Goal: Information Seeking & Learning: Check status

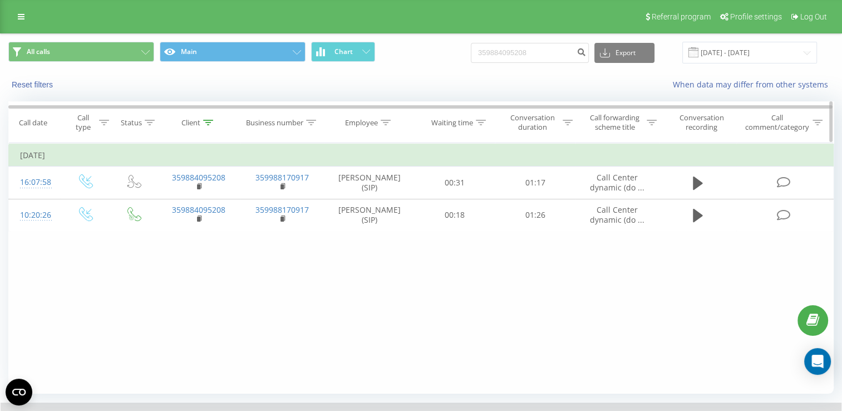
click at [212, 123] on icon at bounding box center [208, 123] width 10 height 6
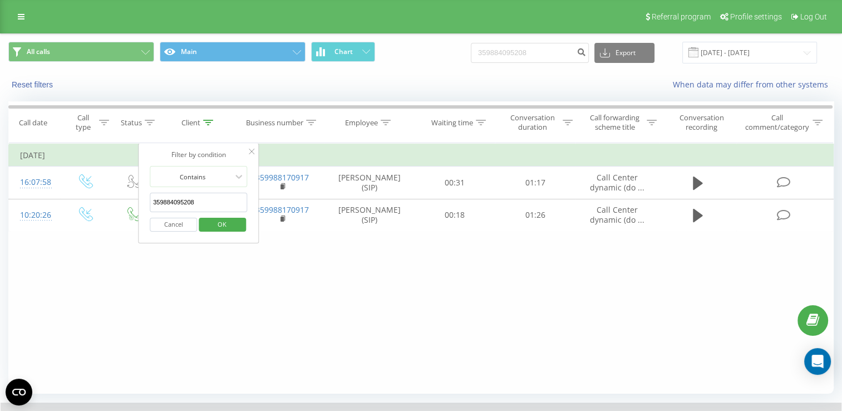
drag, startPoint x: 207, startPoint y: 205, endPoint x: 152, endPoint y: 204, distance: 55.1
click at [152, 204] on input "359884095208" at bounding box center [199, 202] width 98 height 19
click button "OK" at bounding box center [222, 225] width 47 height 14
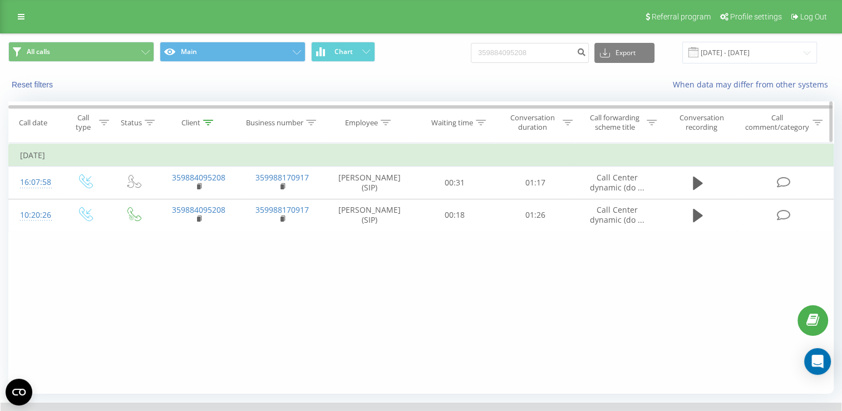
click at [209, 122] on icon at bounding box center [208, 123] width 10 height 6
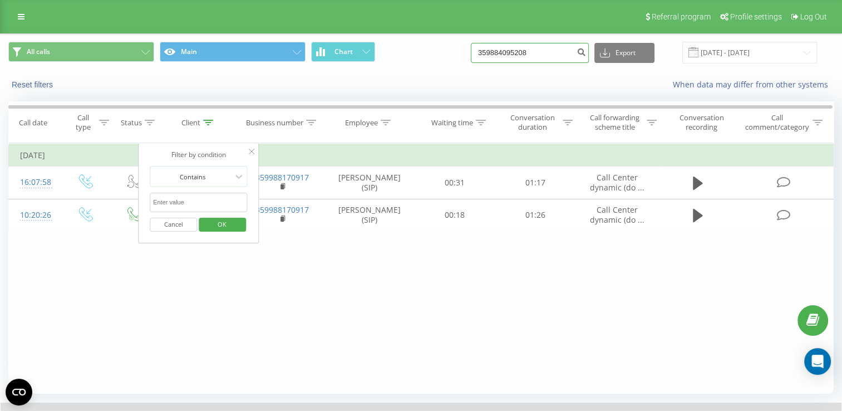
click at [559, 57] on input "359884095208" at bounding box center [530, 53] width 118 height 20
click at [225, 219] on span "OK" at bounding box center [221, 223] width 31 height 17
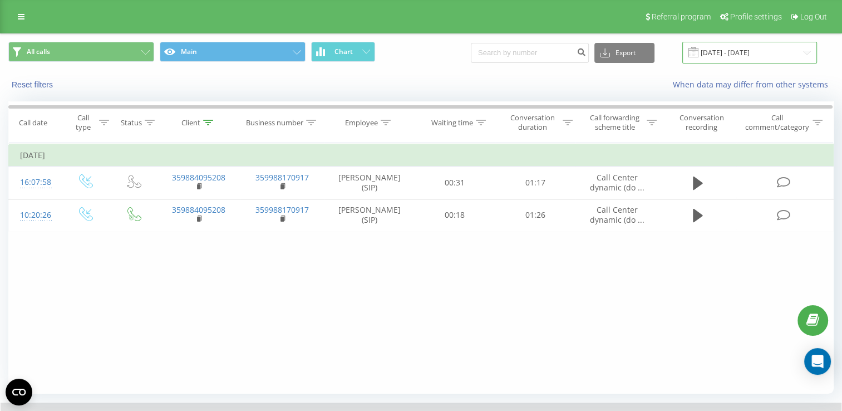
click at [800, 53] on input "[DATE] - [DATE]" at bounding box center [749, 53] width 135 height 22
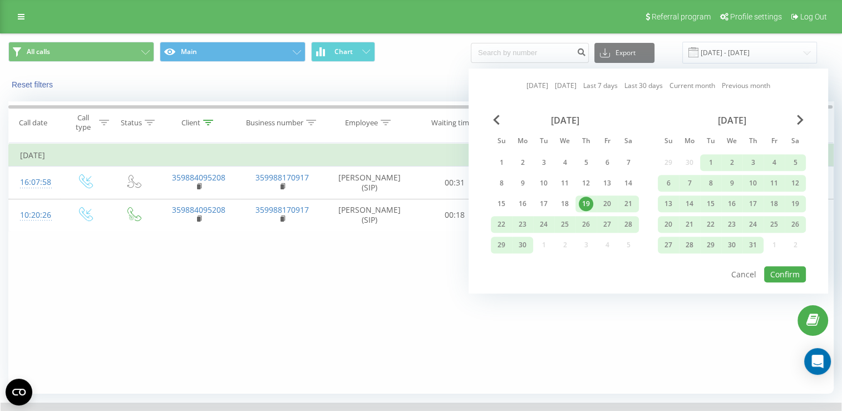
click at [627, 267] on div "[DATE] [DATE] Last 7 days Last 30 days Current month Previous month [DATE] Su M…" at bounding box center [647, 180] width 359 height 225
click at [797, 120] on span "Next Month" at bounding box center [800, 120] width 7 height 10
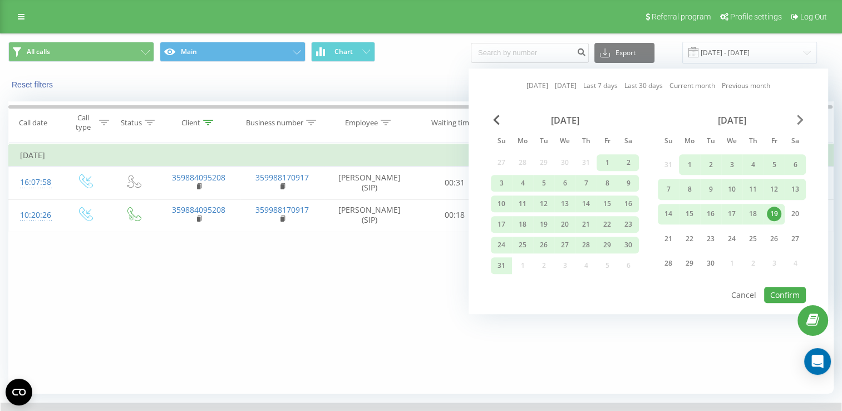
click at [797, 120] on span "Next Month" at bounding box center [800, 120] width 7 height 10
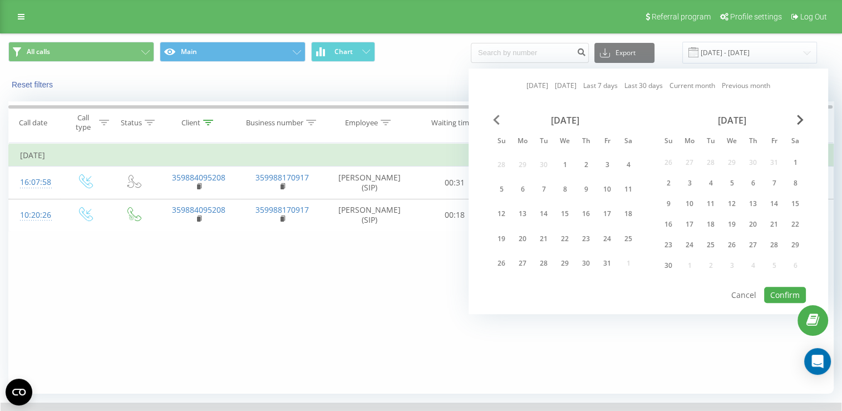
click at [498, 123] on span "Previous Month" at bounding box center [496, 120] width 7 height 10
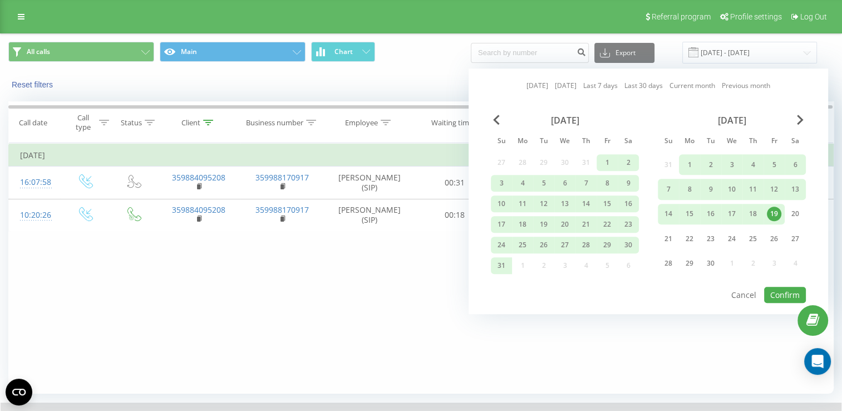
click at [776, 210] on div "19" at bounding box center [774, 214] width 14 height 14
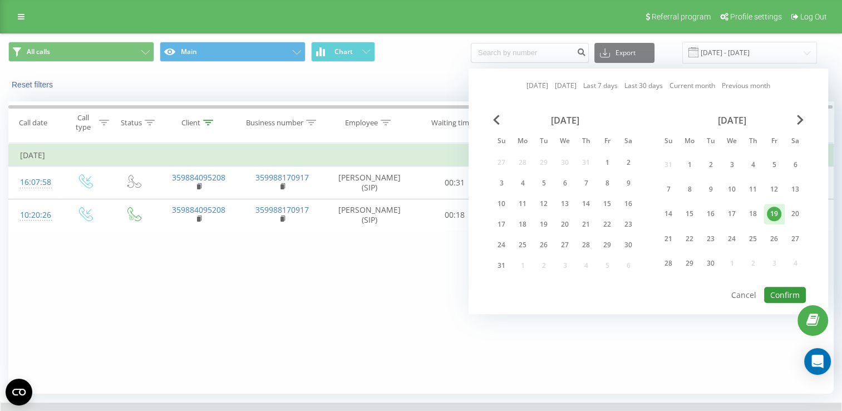
click at [790, 296] on button "Confirm" at bounding box center [785, 295] width 42 height 16
type input "[DATE] - [DATE]"
click at [0, 0] on div at bounding box center [0, 0] width 0 height 0
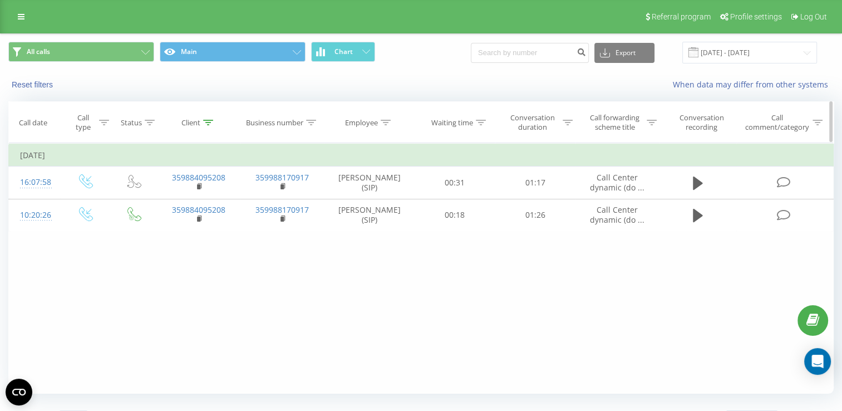
click at [205, 117] on th "Client" at bounding box center [199, 122] width 84 height 41
drag, startPoint x: 205, startPoint y: 117, endPoint x: 209, endPoint y: 127, distance: 10.7
click at [209, 127] on th "Client" at bounding box center [199, 122] width 84 height 41
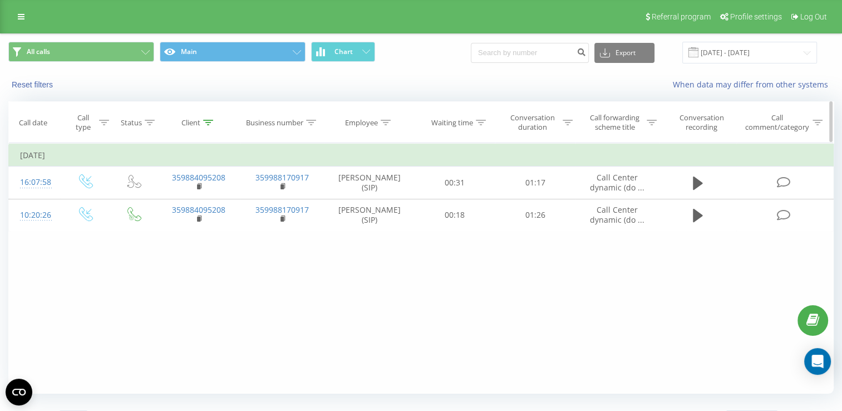
drag, startPoint x: 209, startPoint y: 127, endPoint x: 205, endPoint y: 122, distance: 6.3
click at [205, 122] on icon at bounding box center [208, 123] width 10 height 6
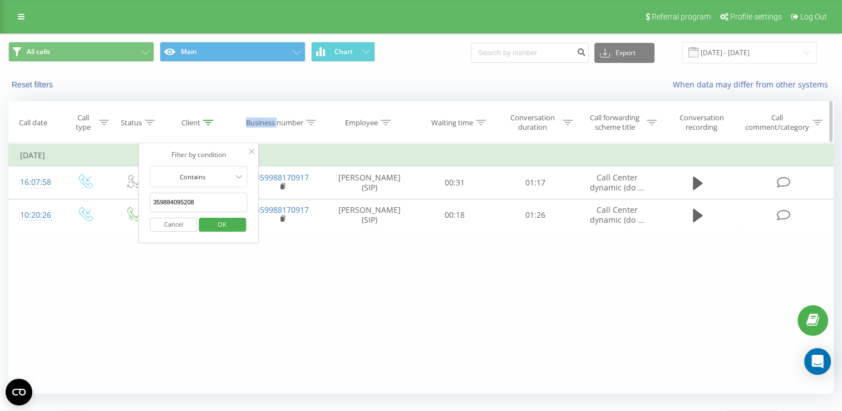
click at [205, 122] on icon at bounding box center [208, 123] width 10 height 6
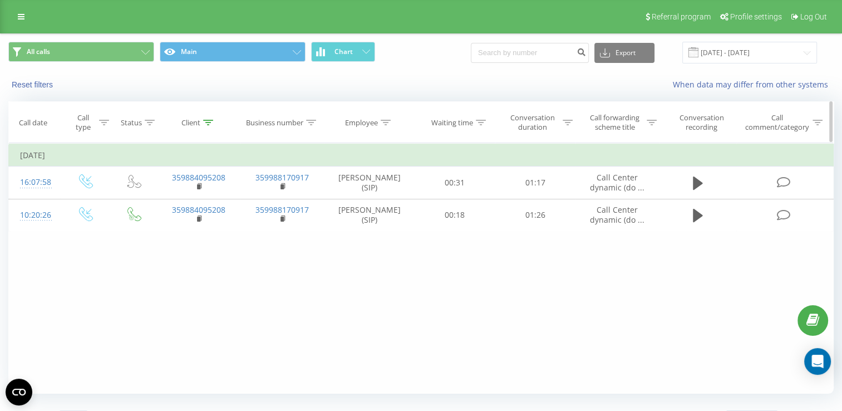
click at [205, 122] on icon at bounding box center [208, 123] width 10 height 6
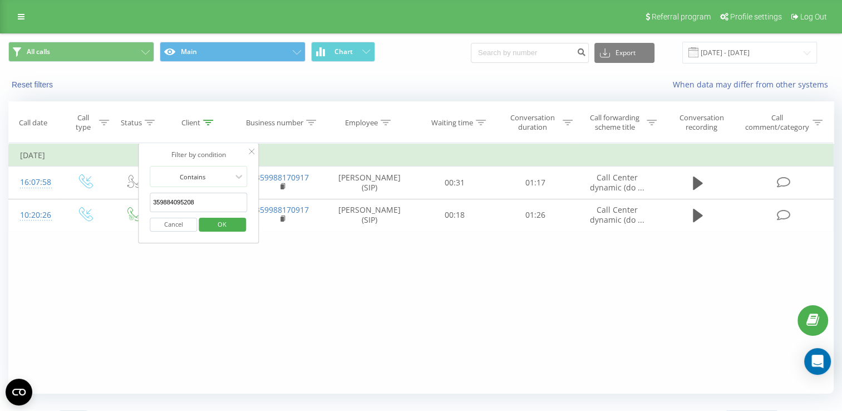
drag, startPoint x: 205, startPoint y: 122, endPoint x: 196, endPoint y: 195, distance: 73.4
click at [196, 195] on input "359884095208" at bounding box center [199, 202] width 98 height 19
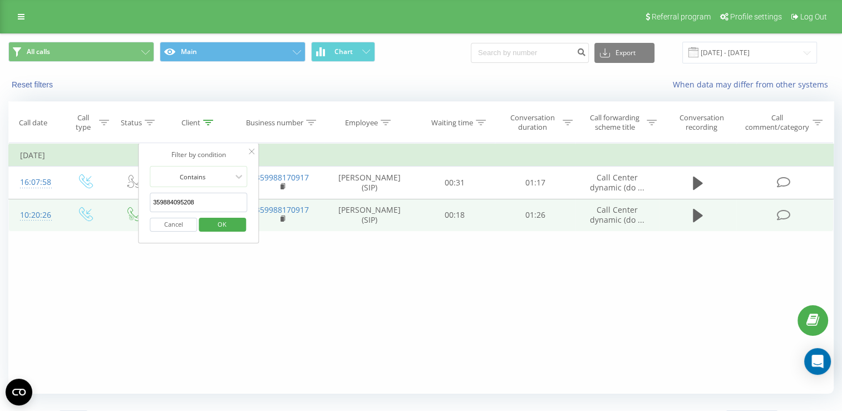
drag, startPoint x: 196, startPoint y: 196, endPoint x: 122, endPoint y: 201, distance: 74.8
click at [122, 201] on table "Filter by condition Equal Enter value Cancel OK Filter by condition Equal Enter…" at bounding box center [420, 187] width 825 height 88
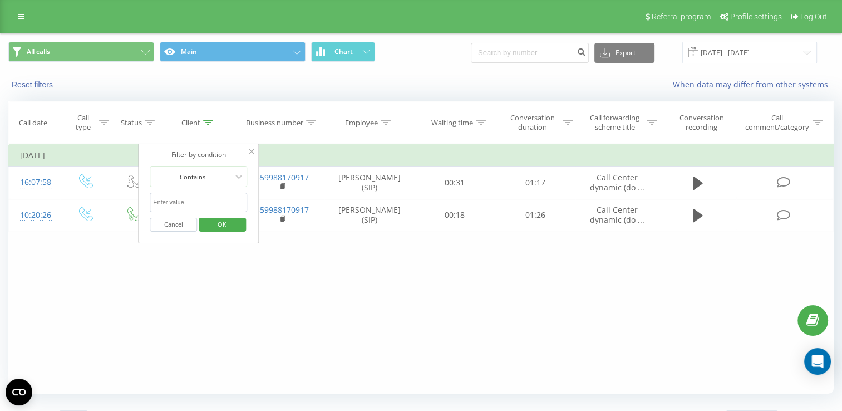
click at [226, 225] on span "OK" at bounding box center [221, 223] width 31 height 17
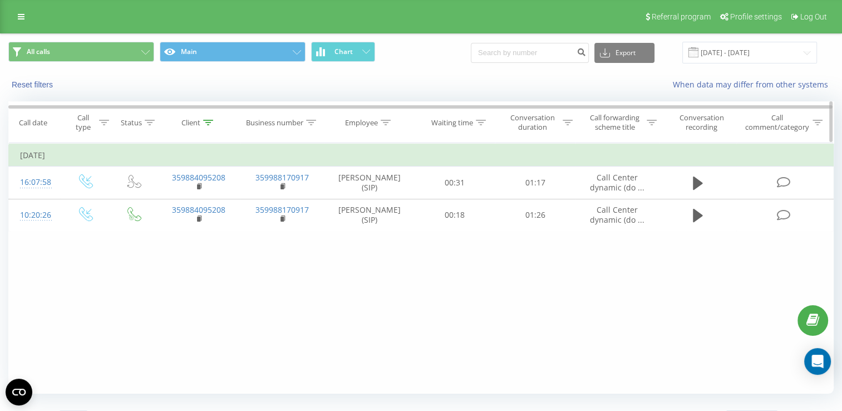
click at [204, 124] on icon at bounding box center [208, 123] width 10 height 6
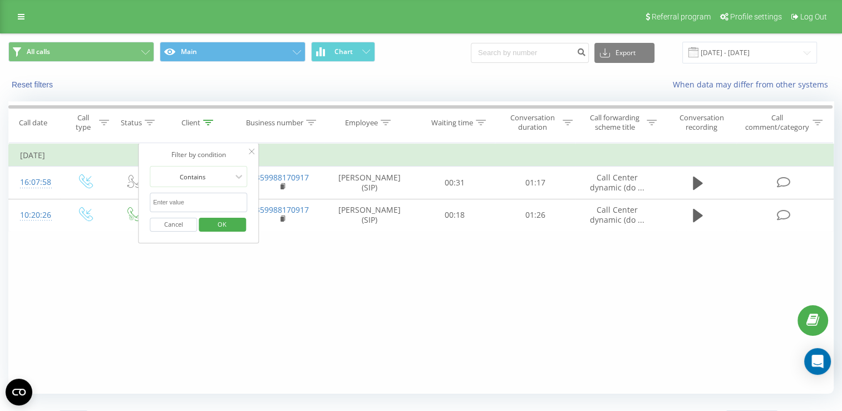
click at [234, 219] on span "OK" at bounding box center [221, 223] width 31 height 17
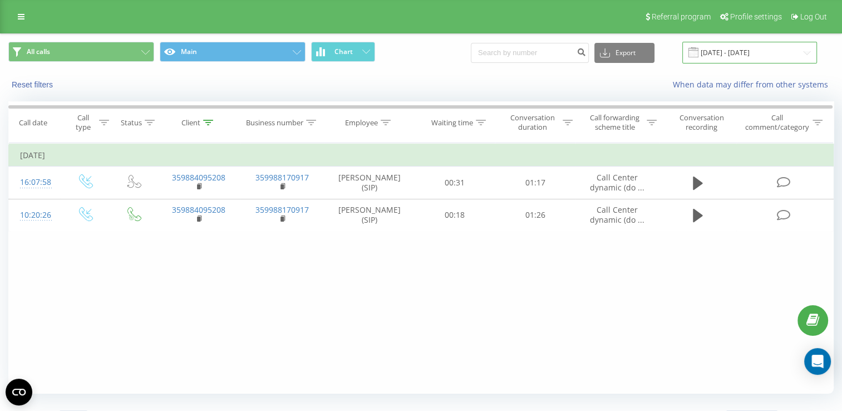
click at [808, 58] on input "[DATE] - [DATE]" at bounding box center [749, 53] width 135 height 22
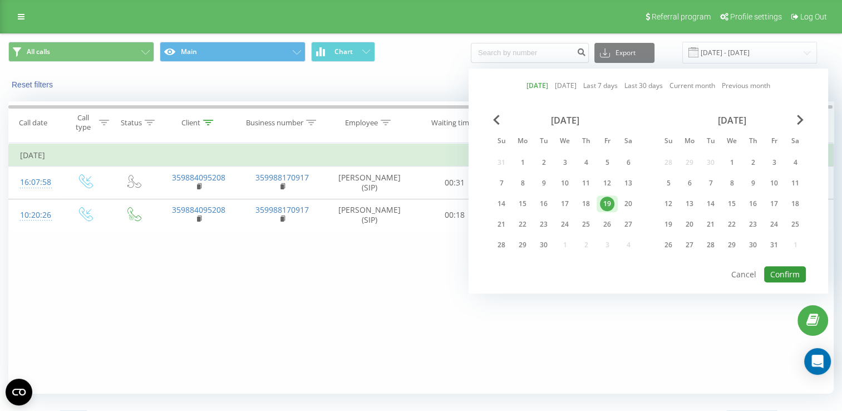
click at [797, 275] on button "Confirm" at bounding box center [785, 274] width 42 height 16
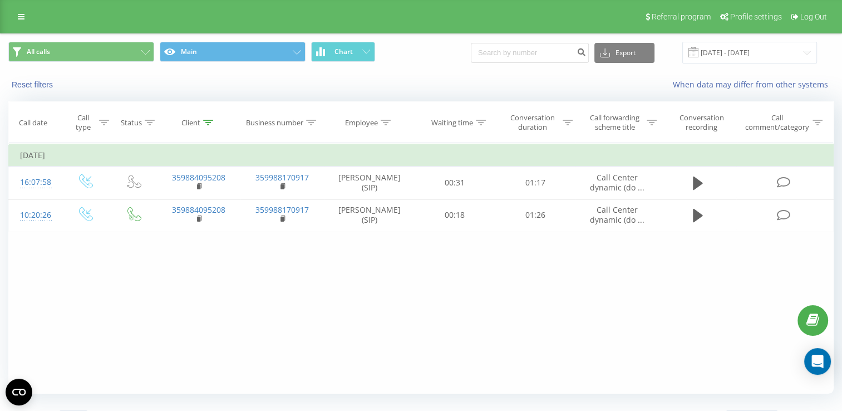
click at [214, 288] on div "Filter by condition Equal Enter value Cancel OK Filter by condition Equal Enter…" at bounding box center [420, 268] width 825 height 250
click at [520, 57] on input at bounding box center [530, 53] width 118 height 20
click at [209, 122] on icon at bounding box center [208, 123] width 10 height 6
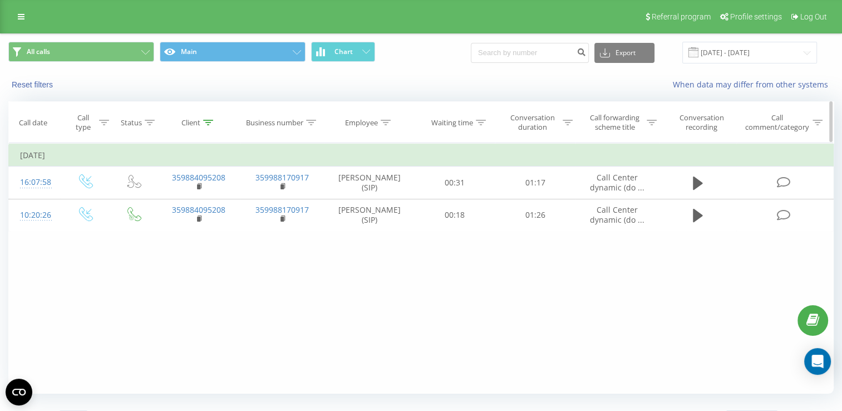
click at [209, 122] on icon at bounding box center [208, 123] width 10 height 6
click at [205, 122] on icon at bounding box center [208, 123] width 10 height 6
drag, startPoint x: 205, startPoint y: 122, endPoint x: 193, endPoint y: 122, distance: 12.2
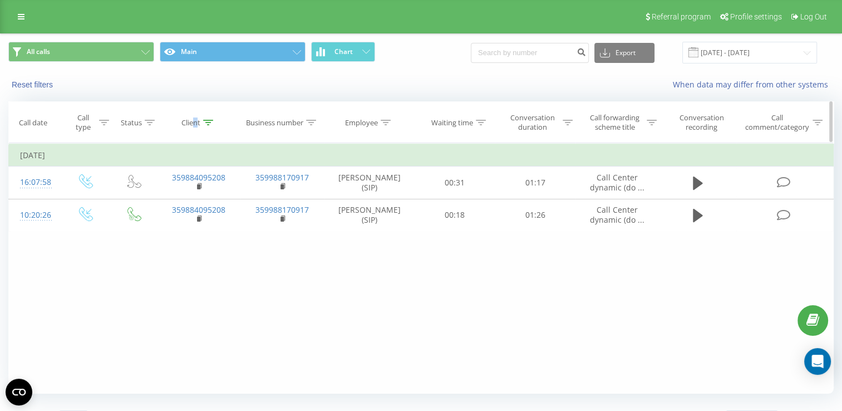
click at [193, 122] on div "Client" at bounding box center [190, 122] width 19 height 9
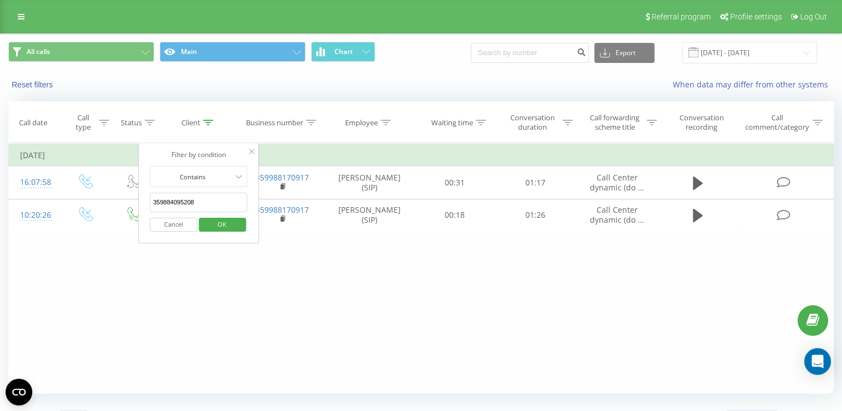
drag, startPoint x: 193, startPoint y: 122, endPoint x: 217, endPoint y: 211, distance: 92.3
click at [217, 211] on form "Contains 359884095208 Cancel OK" at bounding box center [199, 201] width 98 height 71
drag, startPoint x: 216, startPoint y: 204, endPoint x: 151, endPoint y: 205, distance: 64.6
click at [151, 205] on input "359884095208" at bounding box center [199, 202] width 98 height 19
click at [234, 224] on span "OK" at bounding box center [221, 223] width 31 height 17
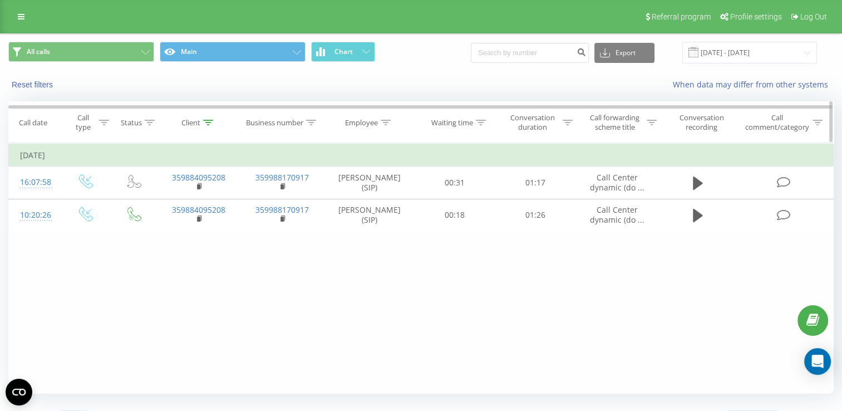
click at [209, 130] on th "Client" at bounding box center [199, 122] width 84 height 41
click at [204, 122] on icon at bounding box center [208, 123] width 10 height 6
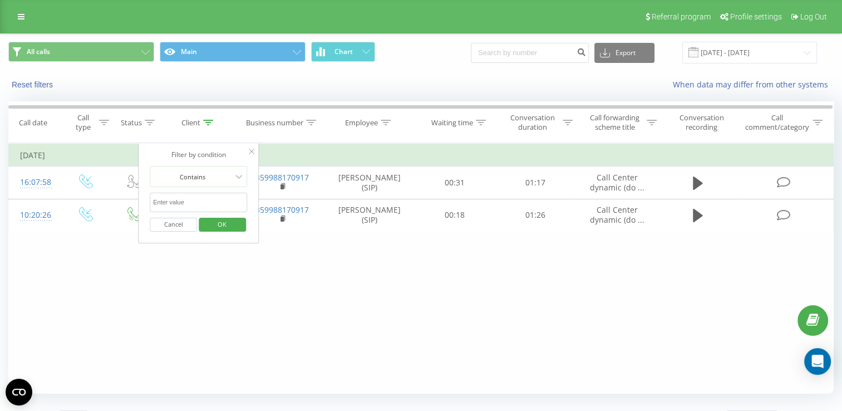
click at [176, 221] on button "Cancel" at bounding box center [173, 225] width 47 height 14
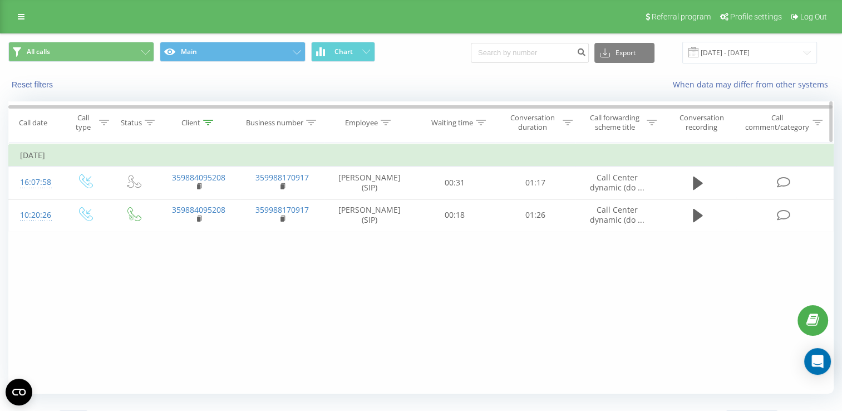
click at [208, 122] on icon at bounding box center [208, 123] width 10 height 6
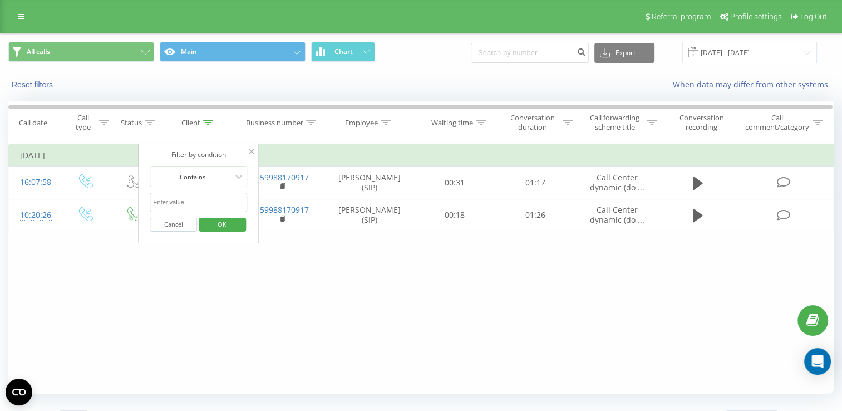
click at [214, 224] on span "OK" at bounding box center [221, 223] width 31 height 17
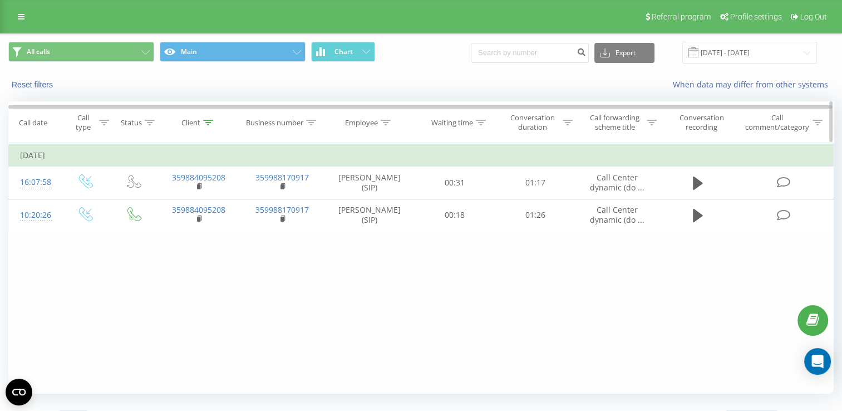
click at [211, 122] on icon at bounding box center [208, 123] width 10 height 6
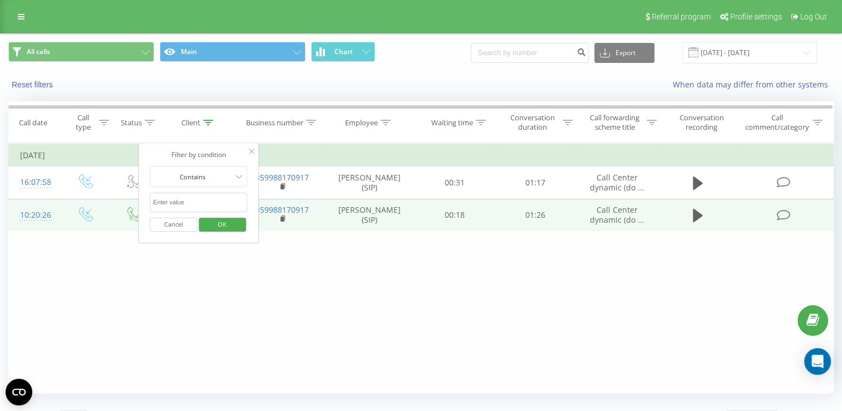
drag, startPoint x: 205, startPoint y: 199, endPoint x: 119, endPoint y: 203, distance: 85.7
click at [119, 203] on table "Filter by condition Equal Enter value Cancel OK Filter by condition Equal Enter…" at bounding box center [420, 187] width 825 height 88
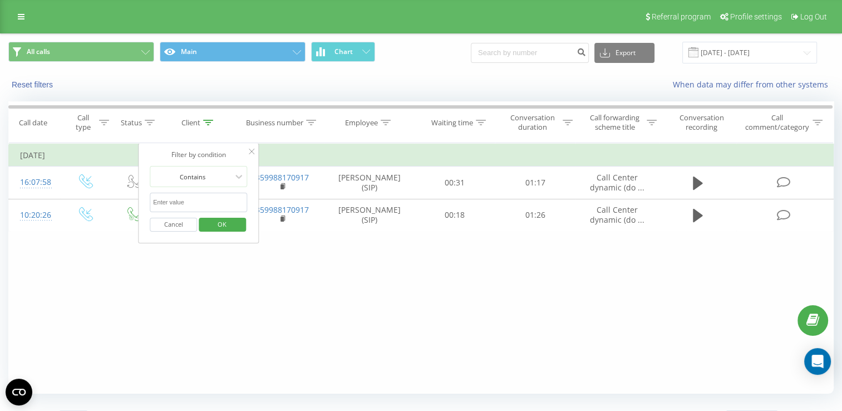
type input "359884095208"
click at [221, 226] on span "OK" at bounding box center [221, 223] width 31 height 17
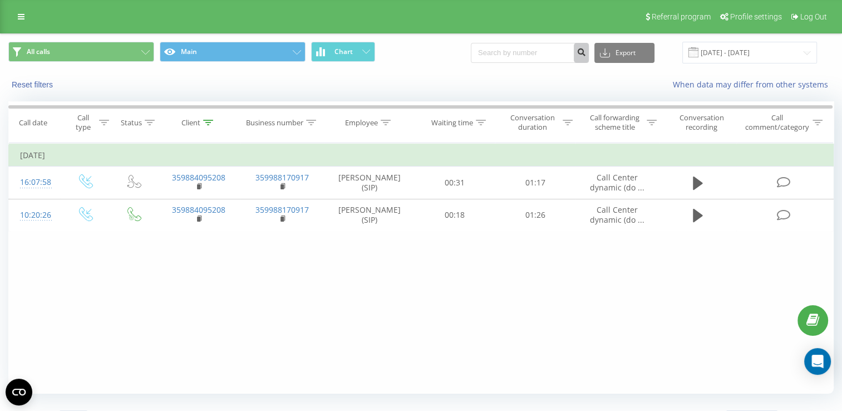
click at [586, 52] on icon "submit" at bounding box center [580, 50] width 9 height 7
click at [555, 51] on input at bounding box center [530, 53] width 118 height 20
click at [207, 125] on div at bounding box center [208, 122] width 10 height 9
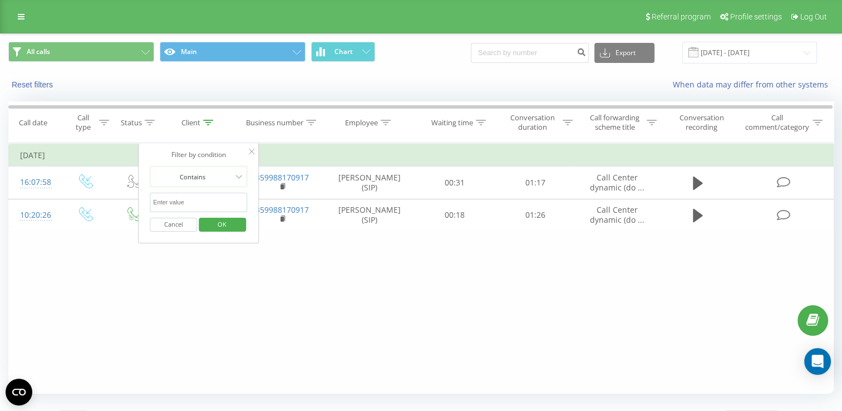
click at [254, 152] on icon at bounding box center [252, 152] width 6 height 6
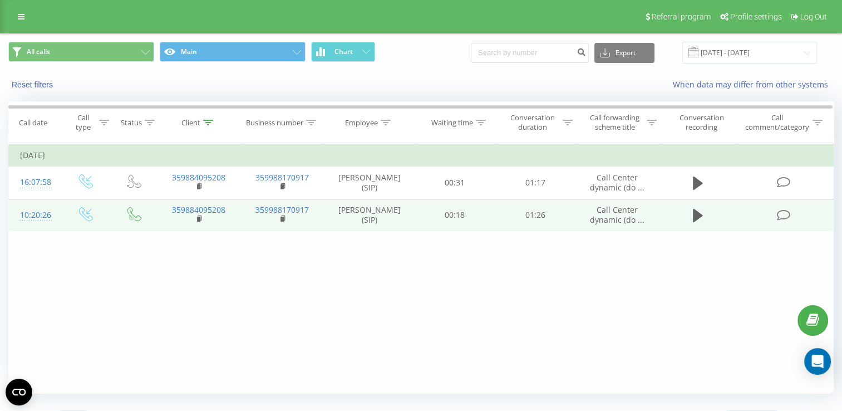
scroll to position [24, 0]
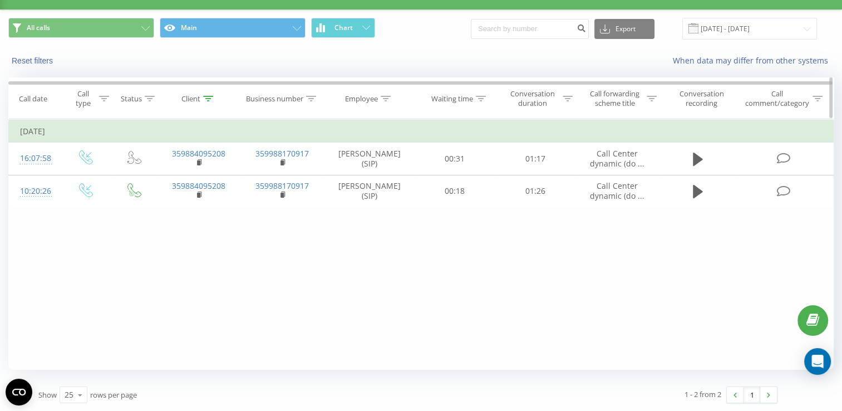
click at [210, 102] on div at bounding box center [208, 98] width 10 height 9
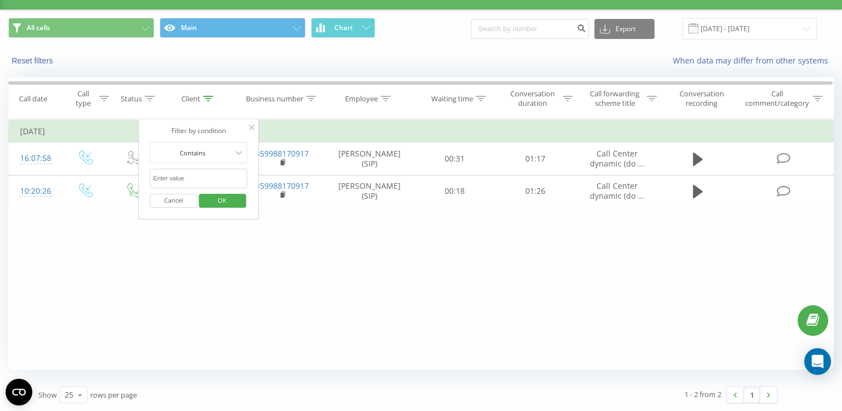
click at [218, 205] on span "OK" at bounding box center [221, 199] width 31 height 17
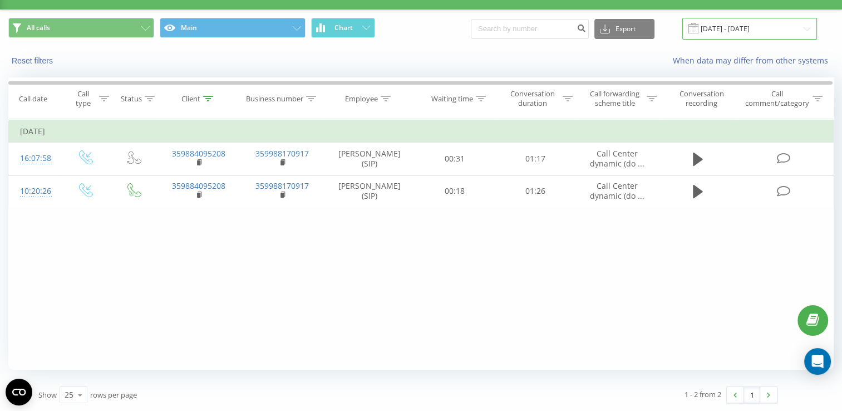
click at [795, 32] on input "[DATE] - [DATE]" at bounding box center [749, 29] width 135 height 22
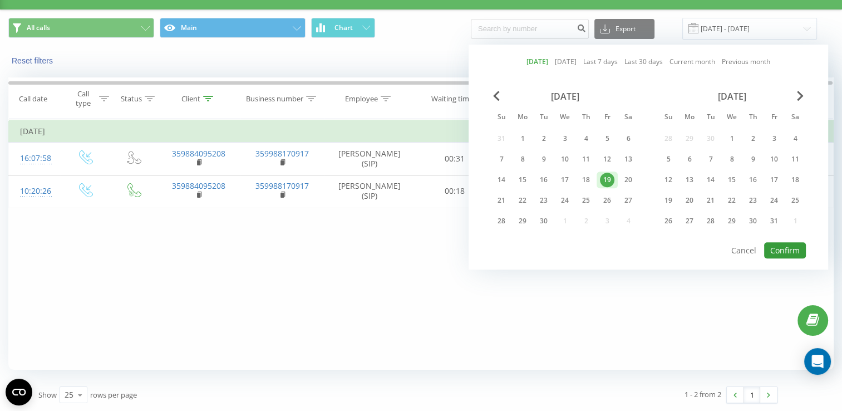
click at [798, 248] on button "Confirm" at bounding box center [785, 250] width 42 height 16
click at [0, 0] on div at bounding box center [0, 0] width 0 height 0
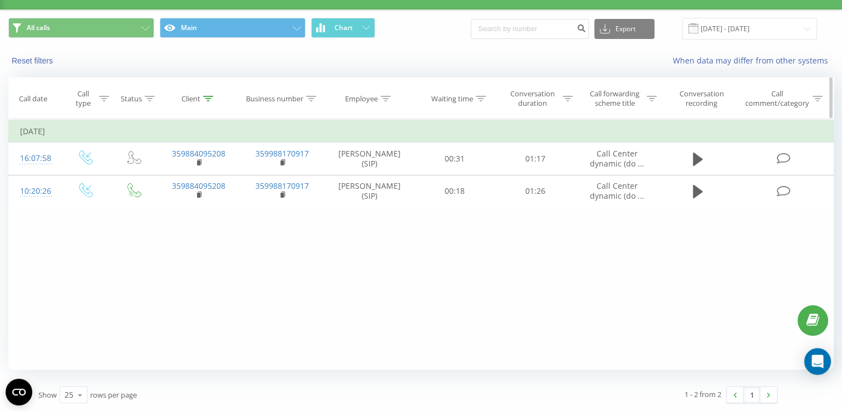
click at [209, 102] on div at bounding box center [208, 98] width 10 height 9
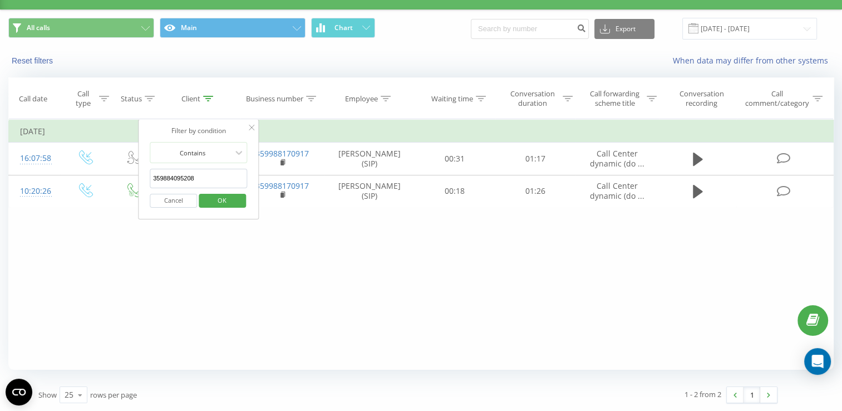
drag, startPoint x: 214, startPoint y: 180, endPoint x: 138, endPoint y: 180, distance: 75.7
click at [138, 180] on div "Filter by condition Contains 359884095208 Cancel OK" at bounding box center [198, 169] width 121 height 100
click at [239, 155] on icon at bounding box center [239, 152] width 11 height 11
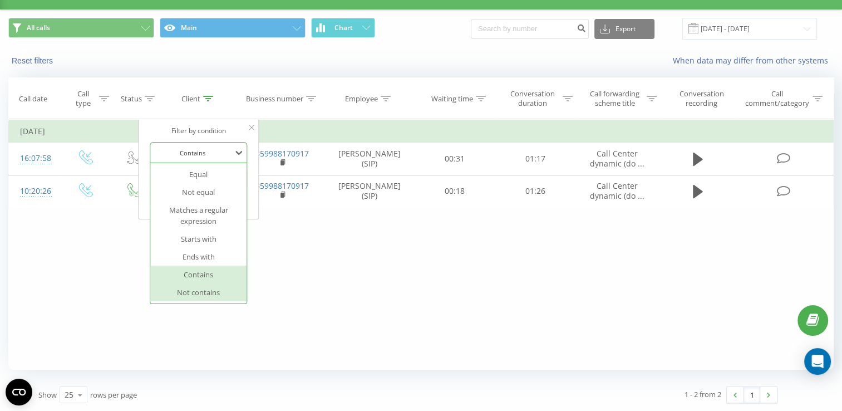
click at [207, 295] on div "Not contains" at bounding box center [198, 292] width 97 height 18
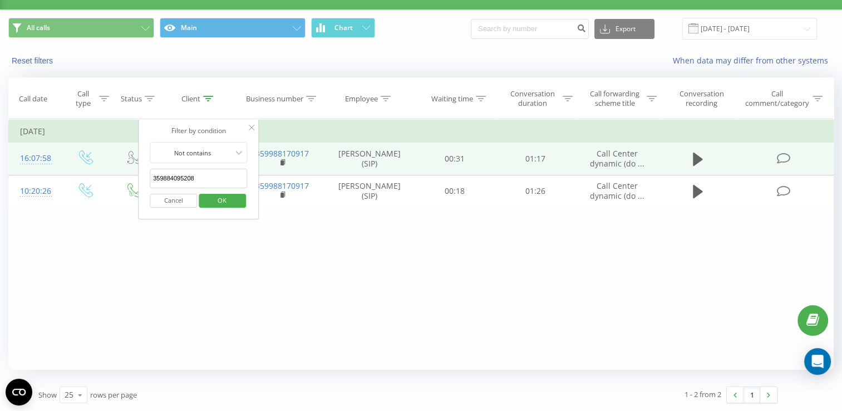
drag, startPoint x: 218, startPoint y: 181, endPoint x: 129, endPoint y: 172, distance: 88.9
click at [129, 172] on table "Filter by condition Equal Enter value Cancel OK Filter by condition Equal Enter…" at bounding box center [420, 163] width 825 height 88
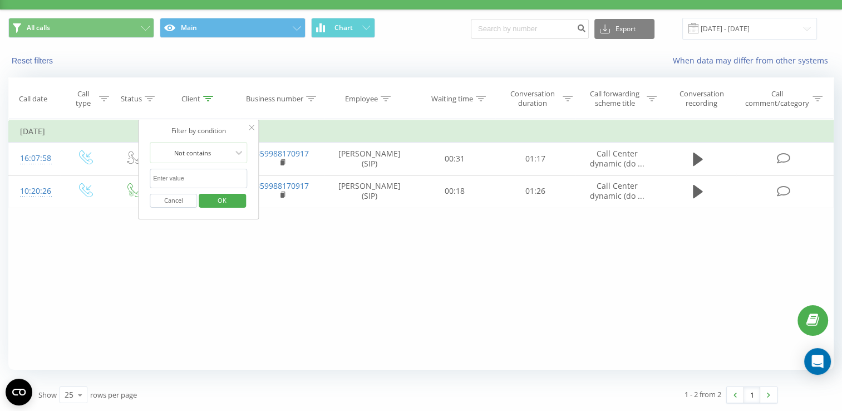
click at [228, 203] on span "OK" at bounding box center [221, 199] width 31 height 17
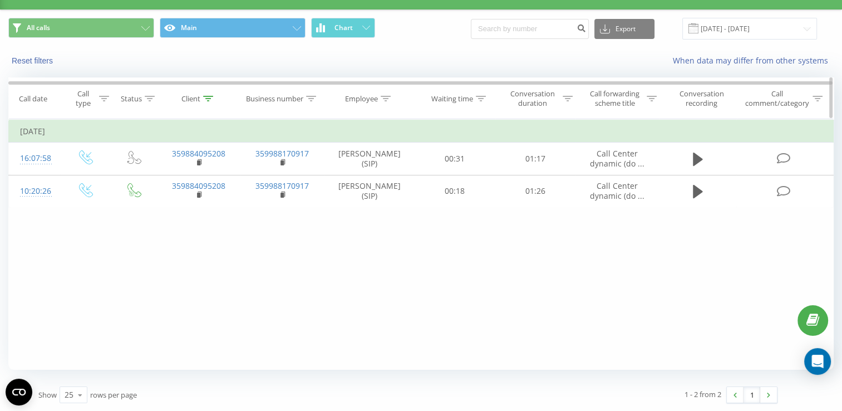
click at [207, 100] on icon at bounding box center [208, 99] width 10 height 6
click at [207, 96] on icon at bounding box center [208, 99] width 10 height 6
click at [205, 101] on div at bounding box center [208, 98] width 10 height 9
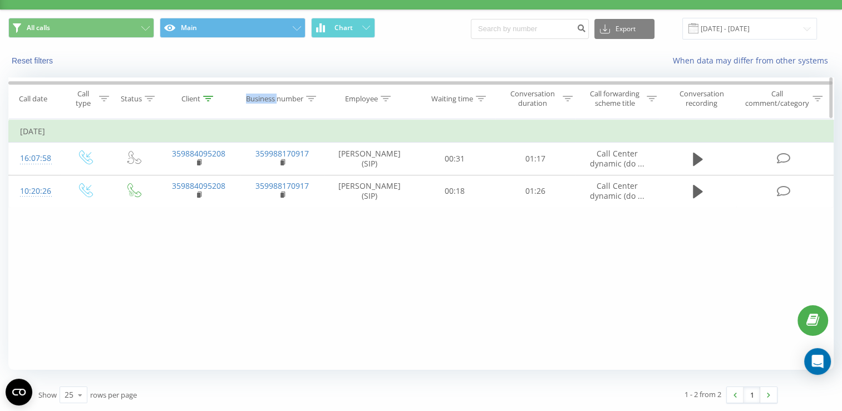
click at [205, 101] on div at bounding box center [208, 98] width 10 height 9
drag, startPoint x: 205, startPoint y: 101, endPoint x: 202, endPoint y: 107, distance: 6.7
click at [202, 107] on th "Client" at bounding box center [199, 98] width 84 height 41
click at [205, 98] on icon at bounding box center [208, 99] width 10 height 6
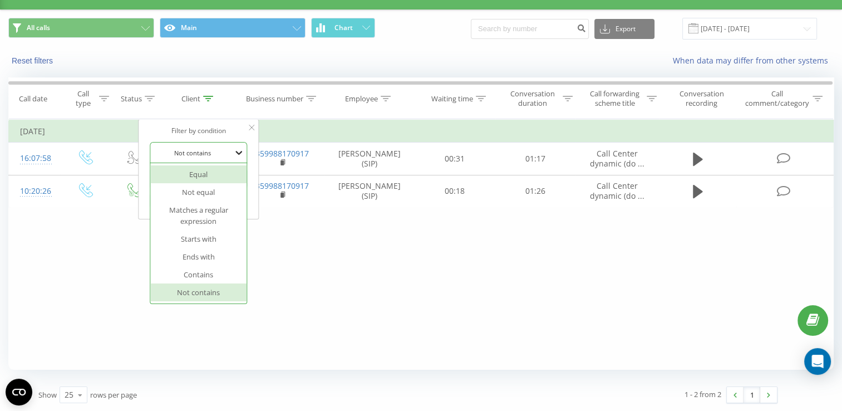
click at [238, 155] on icon at bounding box center [239, 152] width 11 height 11
click at [219, 270] on div "Contains" at bounding box center [198, 274] width 97 height 18
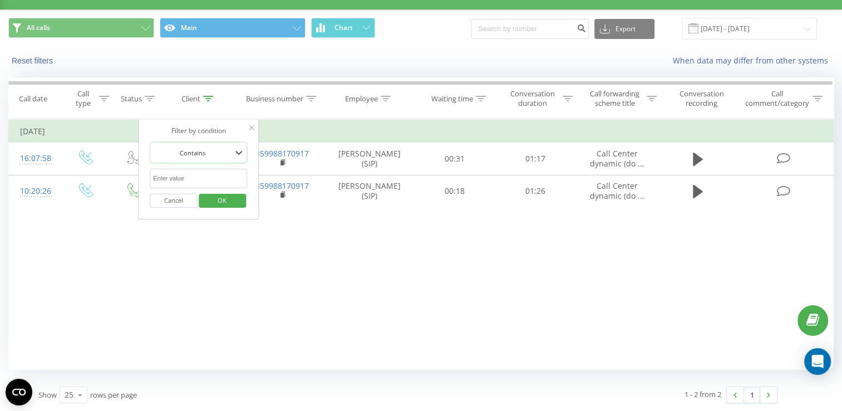
click at [228, 198] on span "OK" at bounding box center [221, 199] width 31 height 17
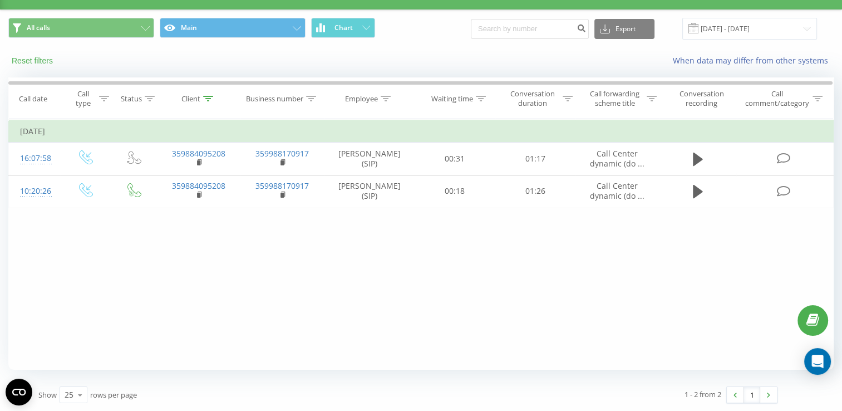
click at [22, 58] on button "Reset filters" at bounding box center [33, 61] width 50 height 10
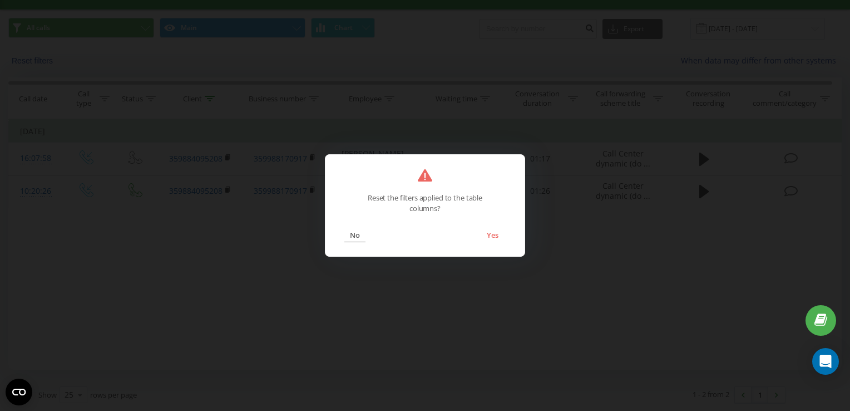
click at [364, 239] on button "No" at bounding box center [354, 235] width 21 height 14
click at [364, 239] on div "Filter by condition Equal Enter value Cancel OK Filter by condition Equal Enter…" at bounding box center [424, 244] width 833 height 250
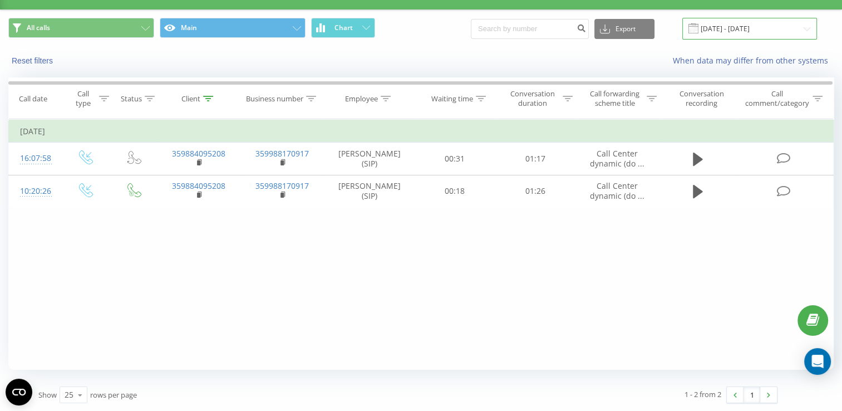
click at [809, 32] on input "[DATE] - [DATE]" at bounding box center [749, 29] width 135 height 22
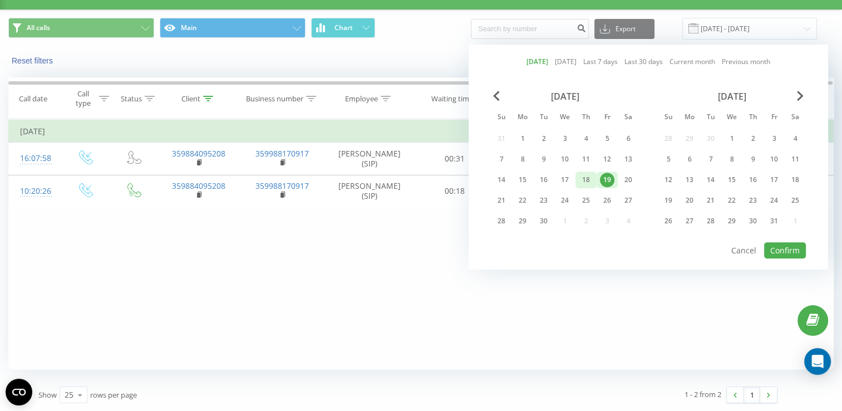
click at [589, 179] on div "18" at bounding box center [586, 179] width 14 height 14
click at [772, 242] on button "Confirm" at bounding box center [785, 250] width 42 height 16
click at [0, 0] on div at bounding box center [0, 0] width 0 height 0
type input "[DATE] - [DATE]"
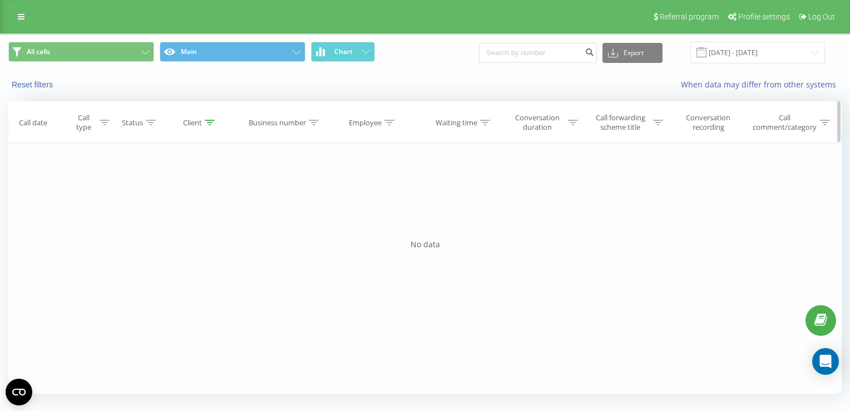
click at [207, 121] on icon at bounding box center [210, 123] width 10 height 6
drag, startPoint x: 214, startPoint y: 198, endPoint x: 147, endPoint y: 199, distance: 66.8
click at [147, 199] on div "Filter by condition Contains 359884095208 Cancel OK" at bounding box center [200, 193] width 121 height 100
click at [223, 228] on span "OK" at bounding box center [224, 223] width 31 height 17
click at [206, 125] on div at bounding box center [210, 122] width 10 height 9
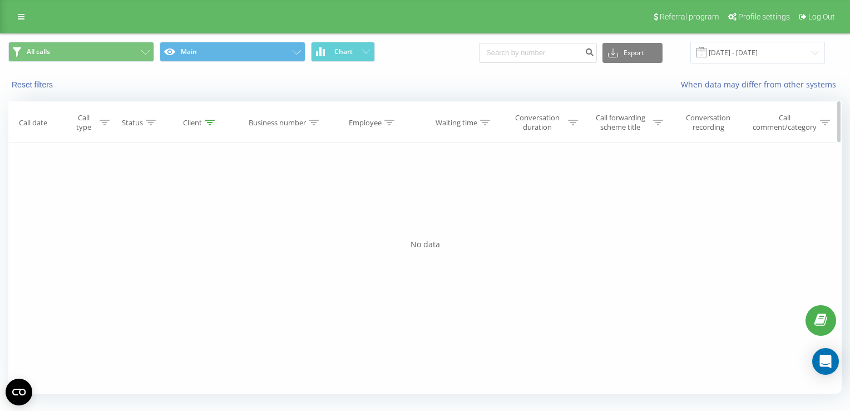
click at [206, 125] on div at bounding box center [210, 122] width 10 height 9
click at [206, 124] on icon at bounding box center [210, 123] width 10 height 6
click at [223, 228] on span "OK" at bounding box center [224, 223] width 31 height 17
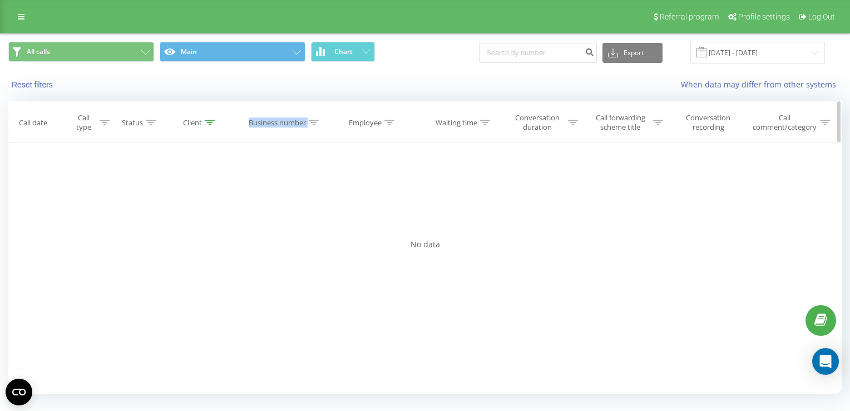
click at [289, 124] on div "Business number" at bounding box center [277, 122] width 57 height 9
drag, startPoint x: 289, startPoint y: 124, endPoint x: 214, endPoint y: 124, distance: 75.7
click at [214, 124] on icon at bounding box center [210, 123] width 10 height 6
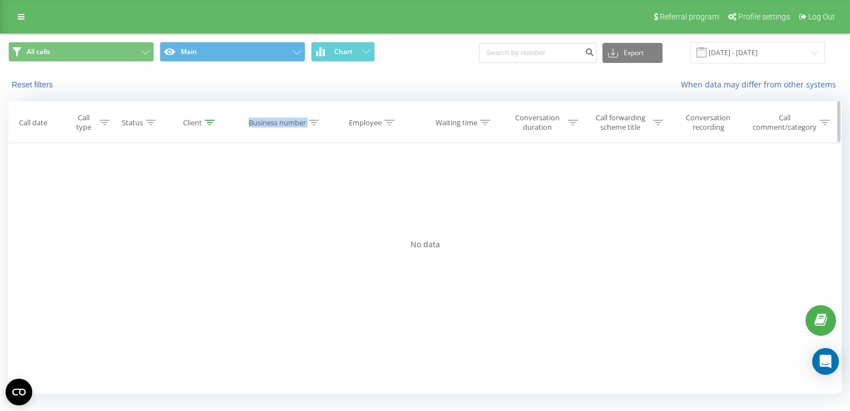
click at [214, 124] on icon at bounding box center [210, 123] width 10 height 6
drag, startPoint x: 214, startPoint y: 124, endPoint x: 189, endPoint y: 126, distance: 24.6
click at [199, 126] on div "Client" at bounding box center [199, 122] width 32 height 9
click at [198, 126] on div "Client" at bounding box center [192, 122] width 19 height 9
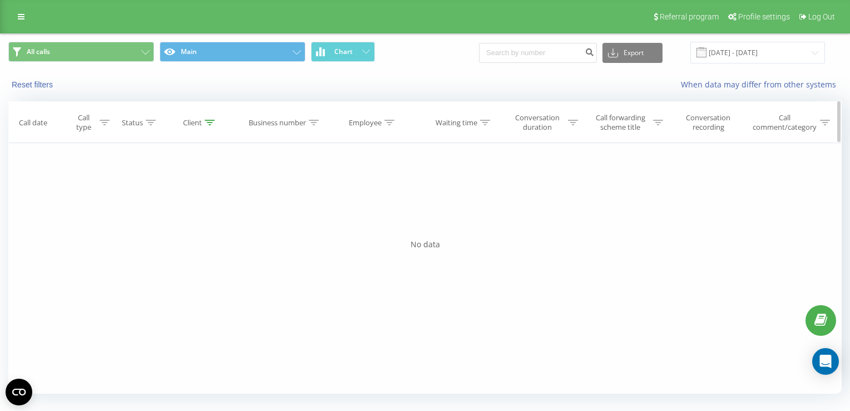
click at [189, 126] on div "Client" at bounding box center [192, 122] width 19 height 9
drag, startPoint x: 189, startPoint y: 126, endPoint x: 270, endPoint y: 206, distance: 114.5
click at [270, 206] on div "Filter by condition Equal Enter value Cancel OK Filter by condition Equal Enter…" at bounding box center [424, 268] width 833 height 250
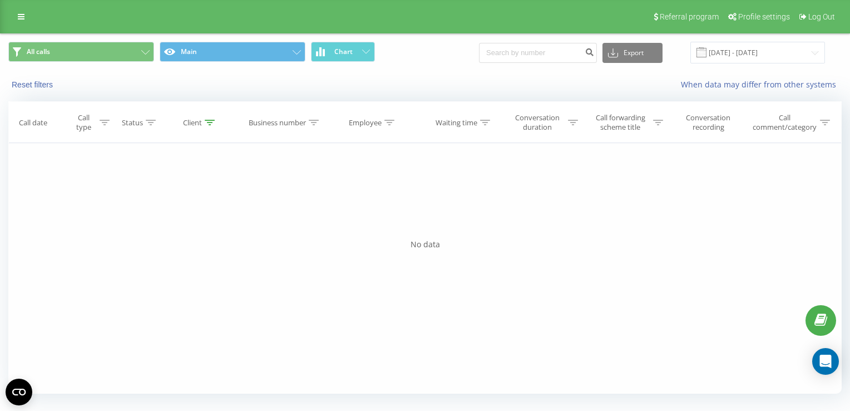
click at [270, 206] on div "Filter by condition Equal Enter value Cancel OK Filter by condition Equal Enter…" at bounding box center [424, 268] width 833 height 250
click at [209, 121] on icon at bounding box center [210, 123] width 10 height 6
click at [183, 226] on button "Cancel" at bounding box center [175, 225] width 47 height 14
click at [815, 56] on input "[DATE] - [DATE]" at bounding box center [757, 53] width 135 height 22
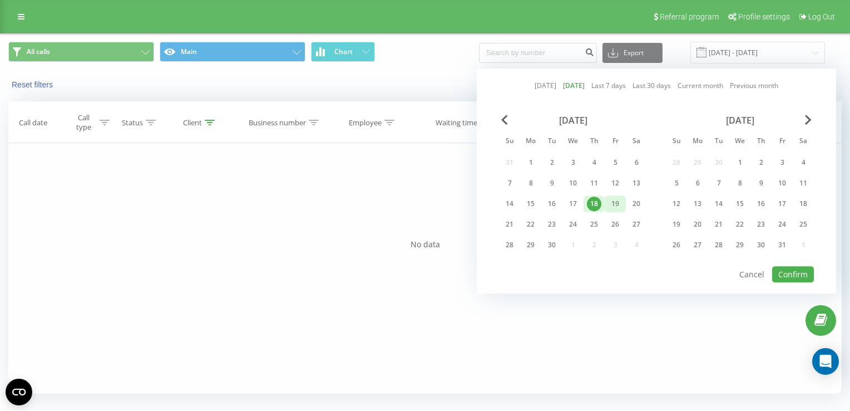
click at [614, 204] on div "19" at bounding box center [615, 203] width 14 height 14
click at [786, 270] on button "Confirm" at bounding box center [793, 274] width 42 height 16
type input "[DATE] - [DATE]"
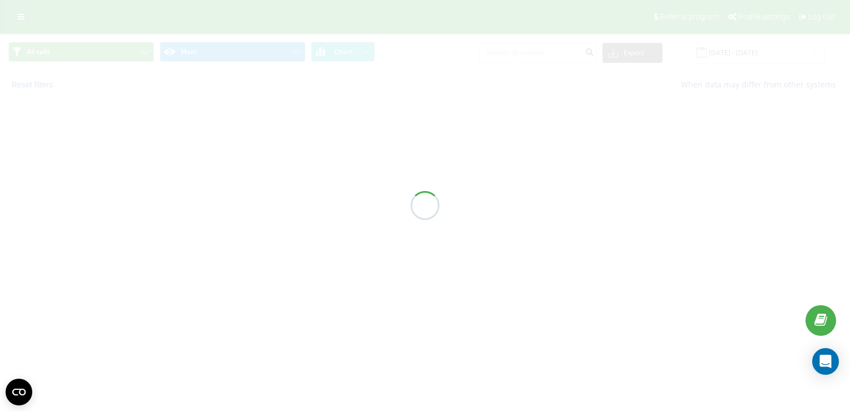
click at [786, 270] on div at bounding box center [425, 205] width 850 height 411
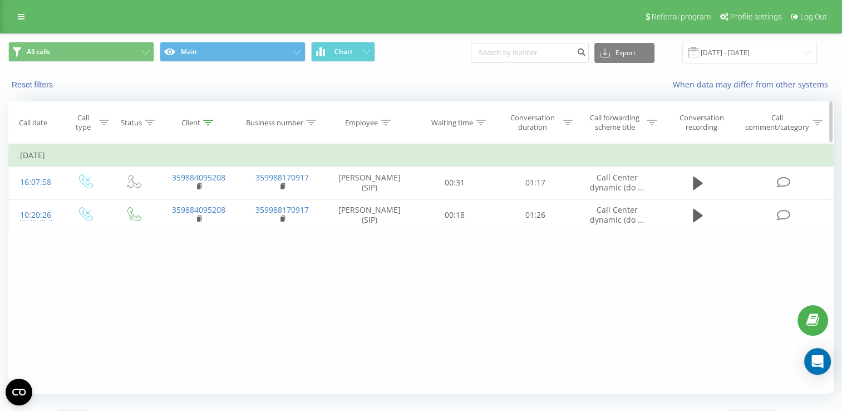
click at [205, 123] on icon at bounding box center [208, 123] width 10 height 6
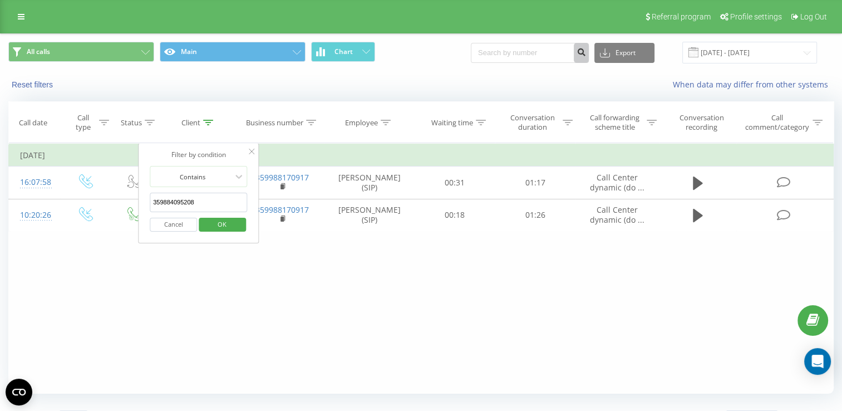
click at [586, 53] on icon "submit" at bounding box center [580, 50] width 9 height 7
click at [578, 54] on input at bounding box center [530, 53] width 118 height 20
click at [625, 53] on button "Export" at bounding box center [624, 53] width 60 height 20
click at [586, 57] on button "submit" at bounding box center [581, 53] width 15 height 20
click at [542, 55] on input at bounding box center [530, 53] width 118 height 20
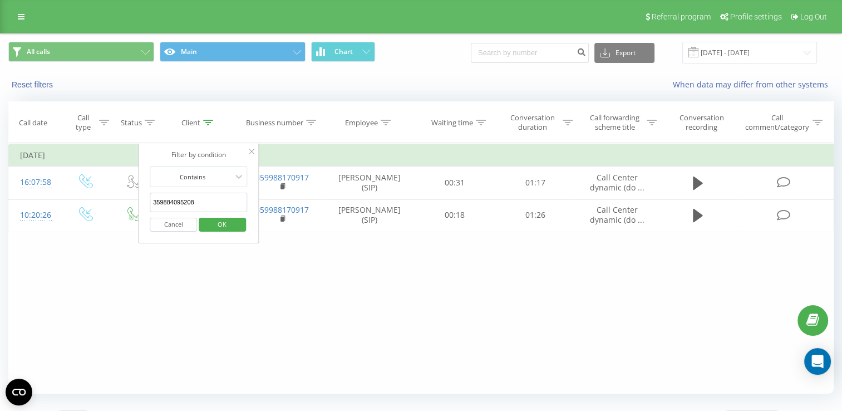
drag, startPoint x: 203, startPoint y: 206, endPoint x: 143, endPoint y: 206, distance: 60.1
click at [143, 206] on div "Filter by condition Contains 359884095208 Cancel OK" at bounding box center [198, 193] width 121 height 100
click at [238, 229] on button "OK" at bounding box center [222, 225] width 47 height 14
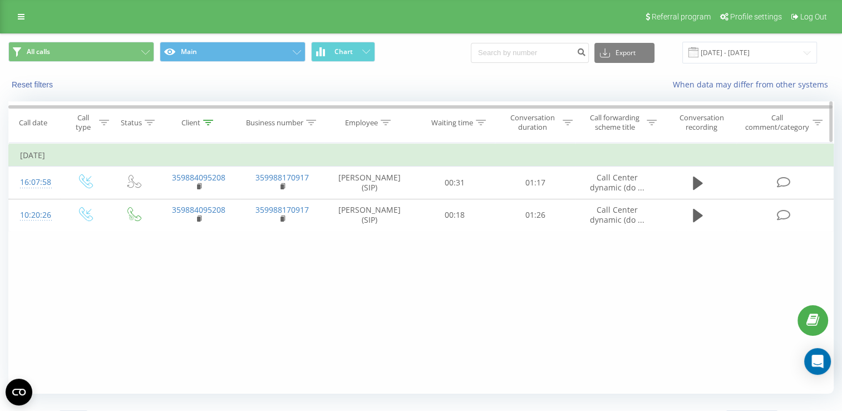
click at [209, 124] on icon at bounding box center [208, 123] width 10 height 6
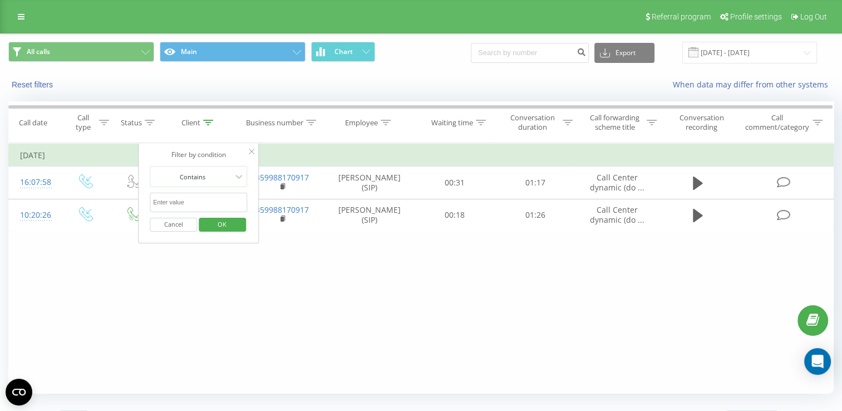
click at [168, 226] on button "Cancel" at bounding box center [173, 225] width 47 height 14
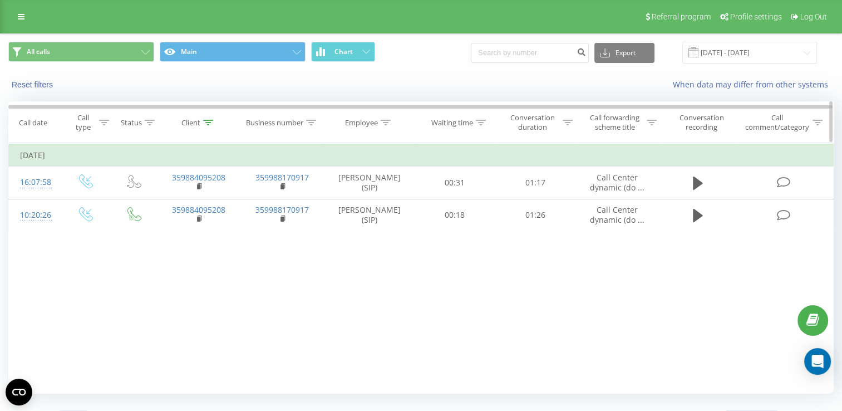
click at [210, 124] on icon at bounding box center [208, 123] width 10 height 6
drag, startPoint x: 210, startPoint y: 124, endPoint x: 201, endPoint y: 123, distance: 9.5
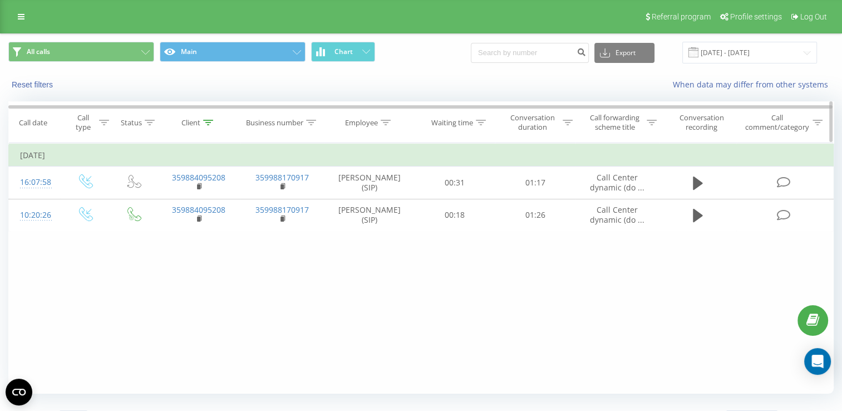
click at [201, 123] on div "Client" at bounding box center [197, 122] width 32 height 9
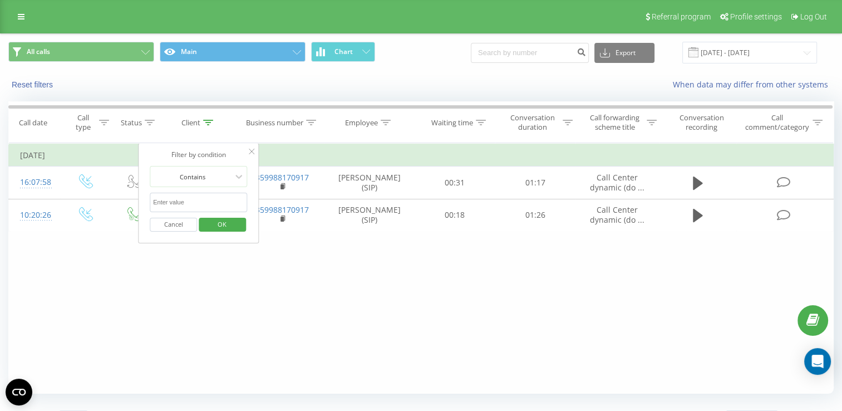
click at [194, 191] on form "Contains Cancel OK" at bounding box center [199, 201] width 98 height 71
drag, startPoint x: 194, startPoint y: 191, endPoint x: 192, endPoint y: 204, distance: 12.4
drag, startPoint x: 192, startPoint y: 204, endPoint x: 182, endPoint y: 204, distance: 10.0
drag, startPoint x: 182, startPoint y: 204, endPoint x: 211, endPoint y: 210, distance: 30.2
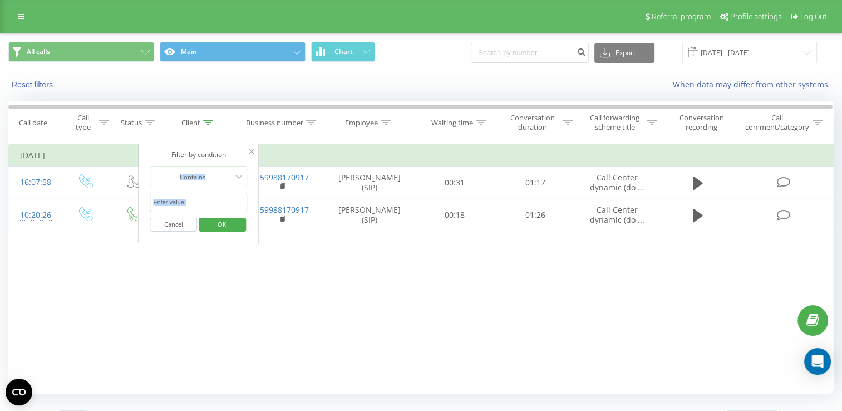
click at [211, 210] on input "text" at bounding box center [199, 202] width 98 height 19
click at [211, 198] on input "359884095208" at bounding box center [199, 202] width 98 height 19
type input "3"
click at [218, 223] on span "OK" at bounding box center [221, 223] width 31 height 17
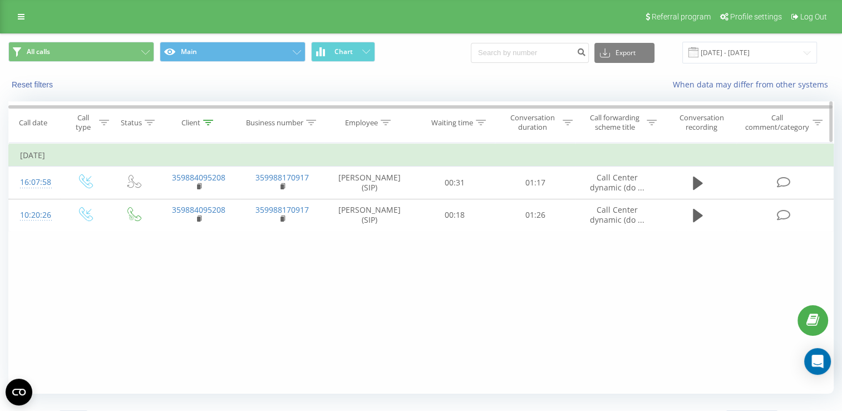
click at [207, 130] on th "Client" at bounding box center [199, 122] width 84 height 41
click at [198, 121] on div "Client" at bounding box center [190, 122] width 19 height 9
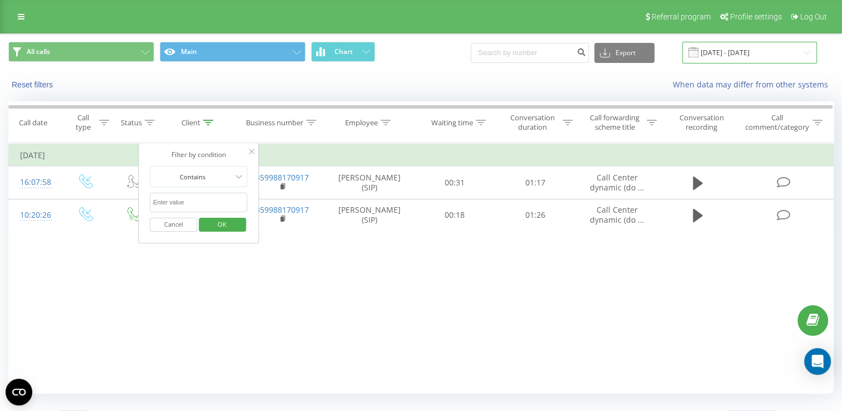
click at [805, 46] on input "[DATE] - [DATE]" at bounding box center [749, 53] width 135 height 22
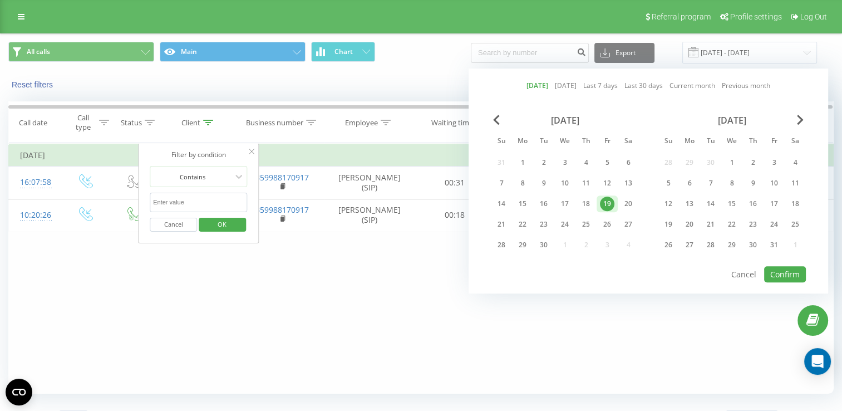
click at [535, 88] on link "[DATE]" at bounding box center [537, 86] width 22 height 11
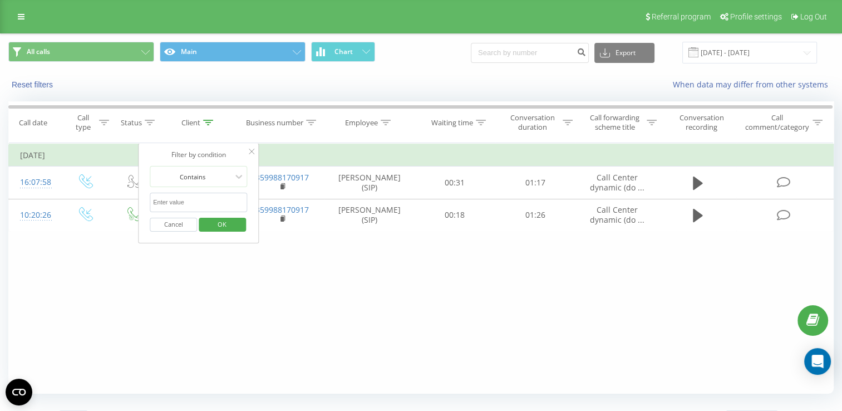
drag, startPoint x: 402, startPoint y: 0, endPoint x: 597, endPoint y: 371, distance: 418.9
click at [597, 371] on div "Filter by condition Equal Enter value Cancel OK Filter by condition Equal Enter…" at bounding box center [420, 268] width 825 height 250
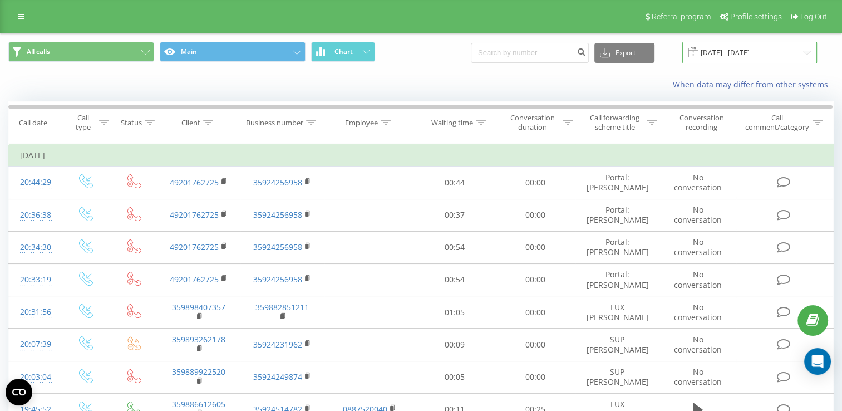
click at [806, 55] on input "09.09.2025 - 09.09.2025" at bounding box center [749, 53] width 135 height 22
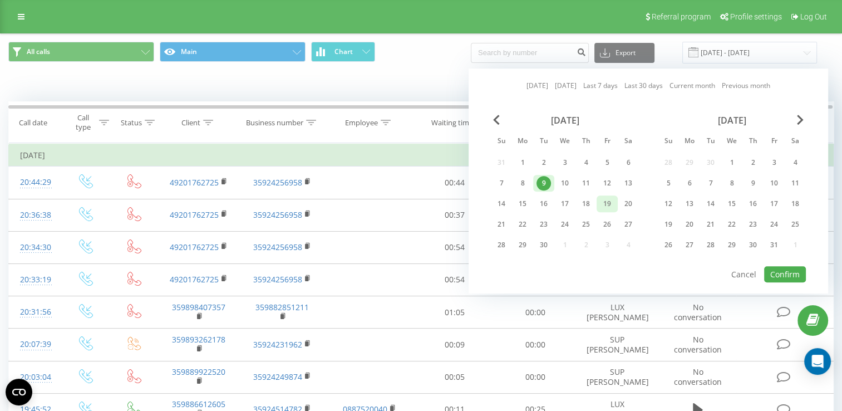
click at [604, 204] on div "19" at bounding box center [607, 203] width 14 height 14
click at [787, 278] on button "Confirm" at bounding box center [785, 274] width 42 height 16
type input "[DATE] - [DATE]"
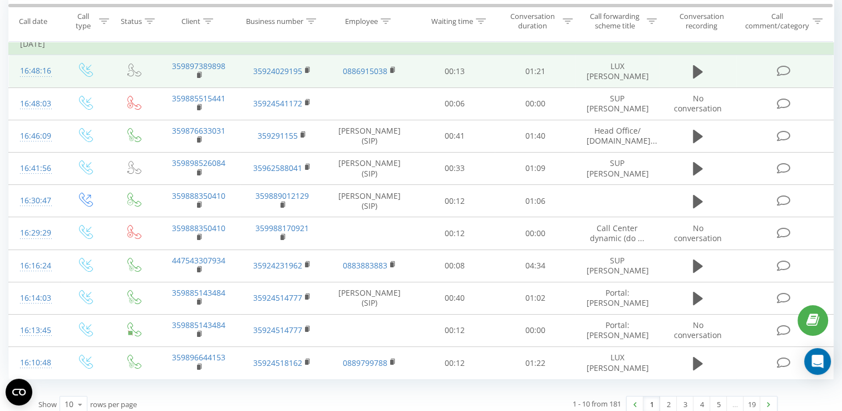
scroll to position [119, 0]
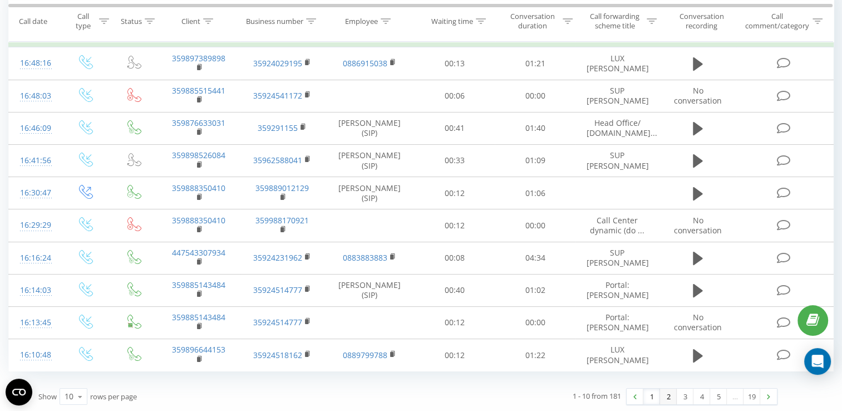
click at [666, 397] on link "2" at bounding box center [668, 396] width 17 height 16
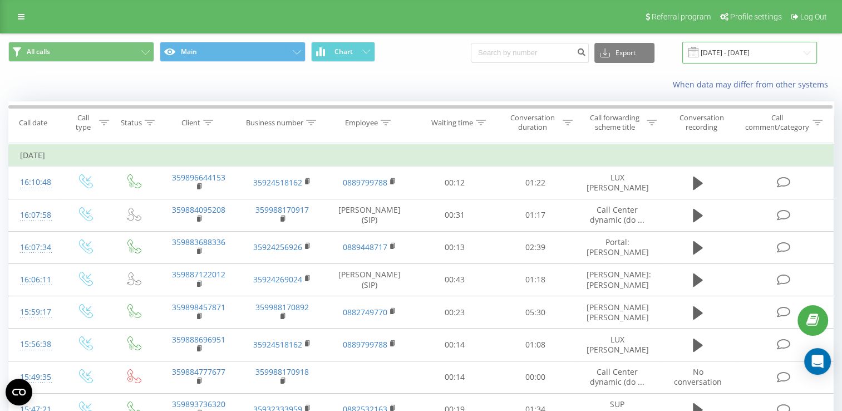
click at [806, 55] on input "[DATE] - [DATE]" at bounding box center [749, 53] width 135 height 22
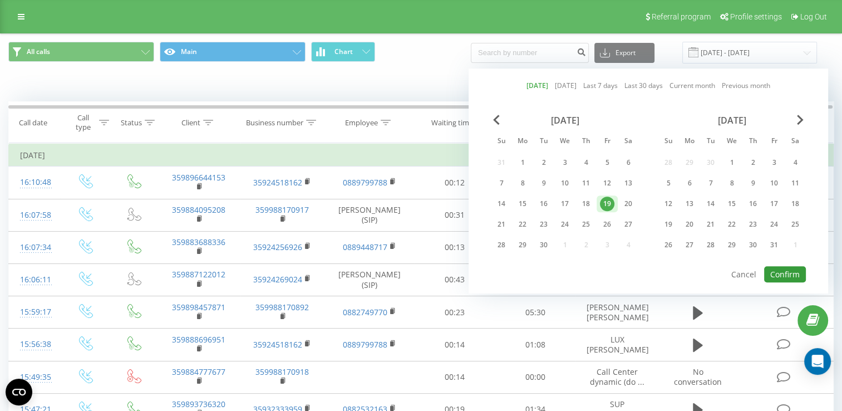
click at [778, 269] on button "Confirm" at bounding box center [785, 274] width 42 height 16
